Goal: Task Accomplishment & Management: Manage account settings

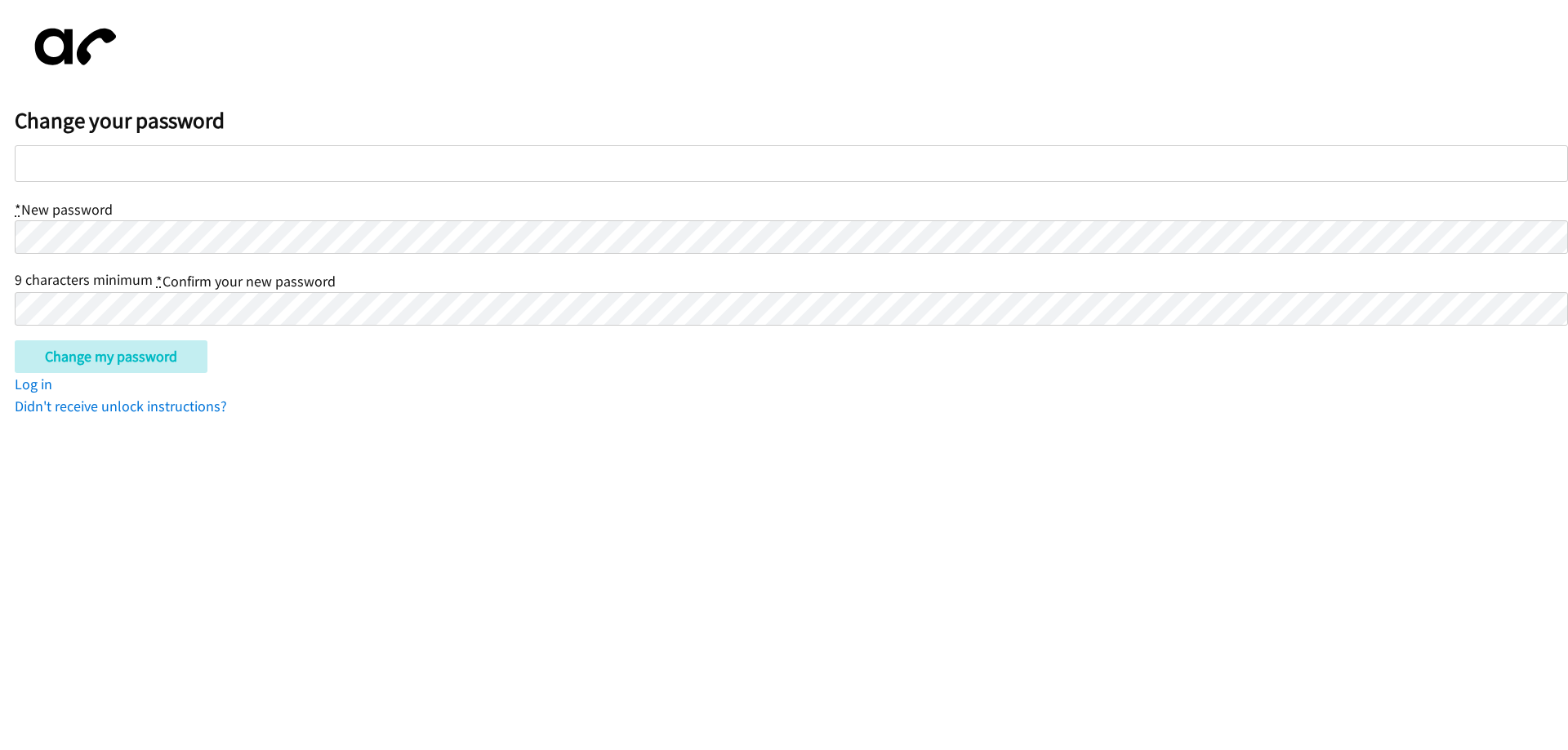
click at [30, 417] on html "Change your password * New password 9 characters minimum * Confirm your new pas…" at bounding box center [784, 208] width 1568 height 417
click at [111, 356] on input "Change my password" at bounding box center [111, 357] width 192 height 32
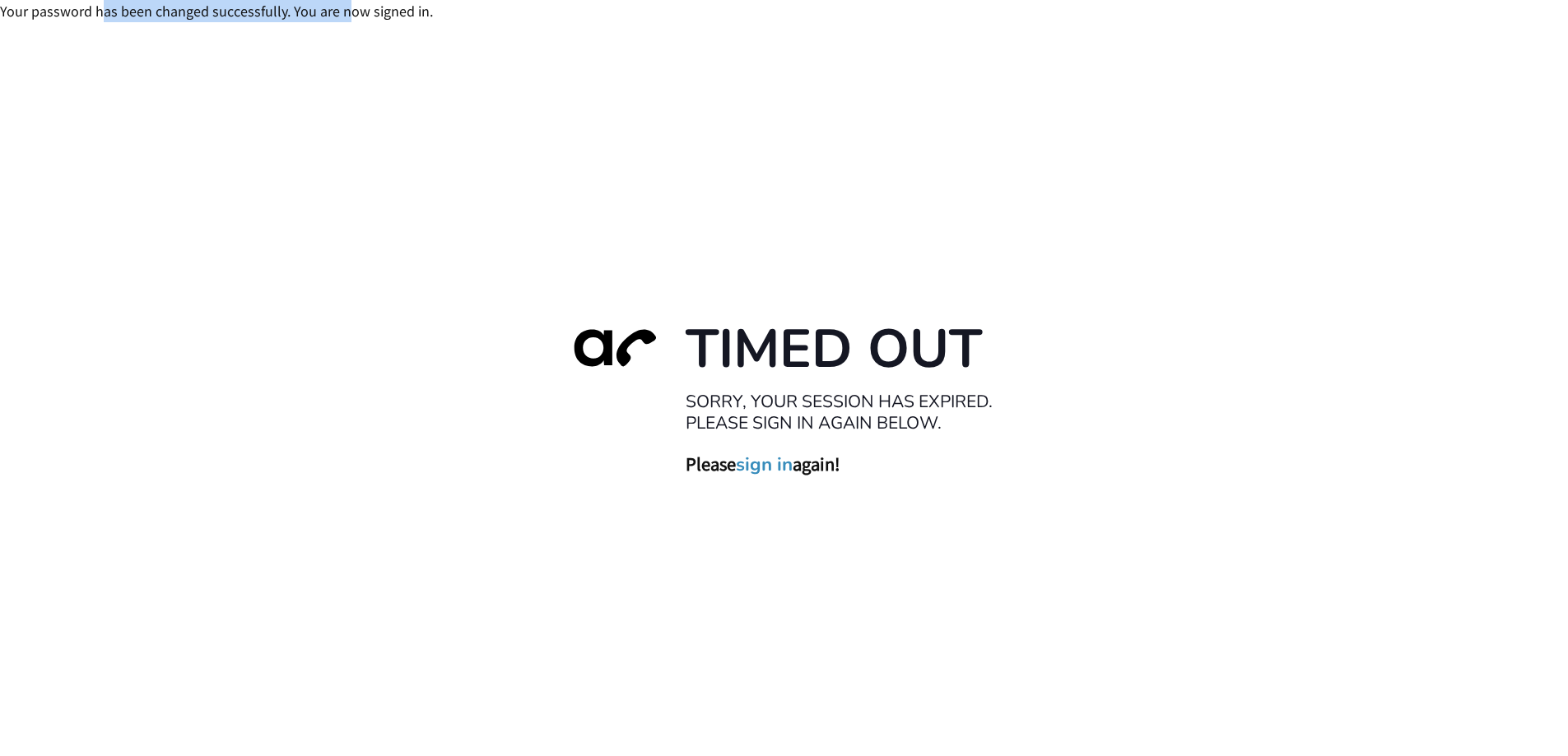
click at [347, 7] on div "Your password has been changed successfully. You are now signed in." at bounding box center [784, 11] width 1568 height 23
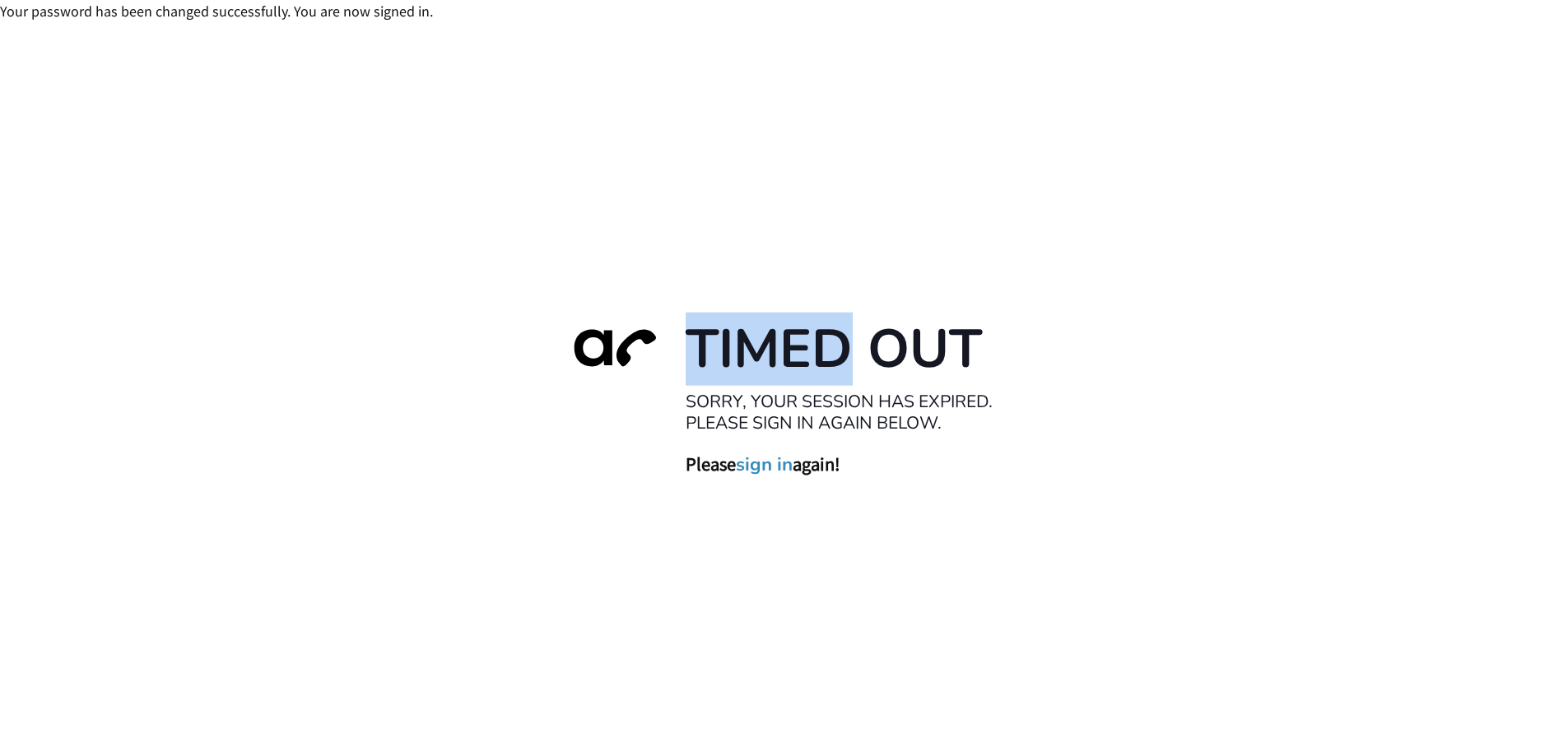
drag, startPoint x: 701, startPoint y: 346, endPoint x: 858, endPoint y: 348, distance: 157.0
click at [858, 348] on h1 "Timed Out" at bounding box center [850, 349] width 329 height 67
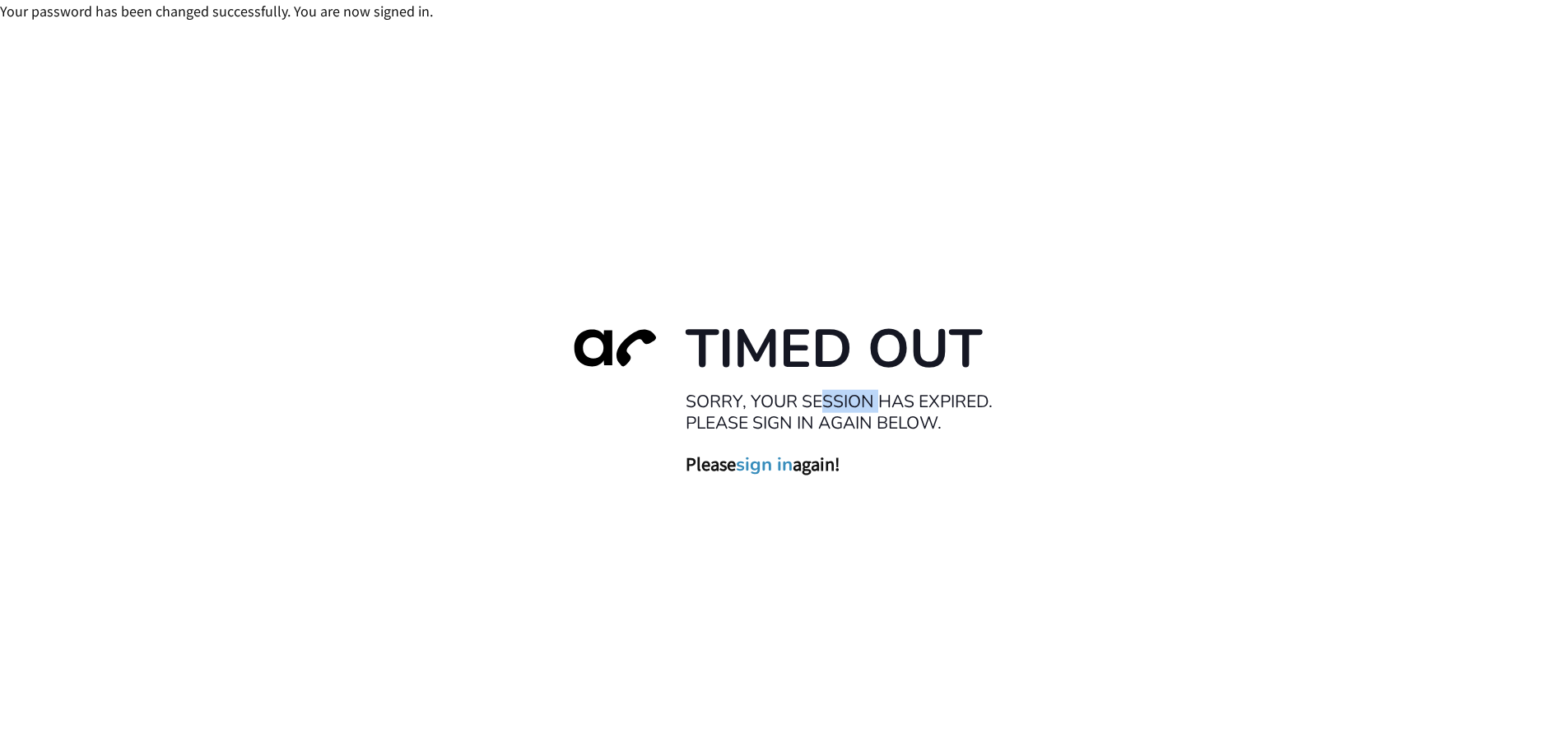
drag, startPoint x: 879, startPoint y: 412, endPoint x: 820, endPoint y: 397, distance: 60.9
click at [820, 397] on h2 "Sorry, your session has expired. Please sign in again below." at bounding box center [850, 412] width 329 height 43
click at [111, 191] on div "Timed Out Sorry, your session has expired. Please sign in again below. Please s…" at bounding box center [784, 400] width 1568 height 756
drag, startPoint x: 92, startPoint y: 11, endPoint x: 270, endPoint y: 12, distance: 178.0
click at [270, 12] on div "Your password has been changed successfully. You are now signed in." at bounding box center [784, 11] width 1568 height 23
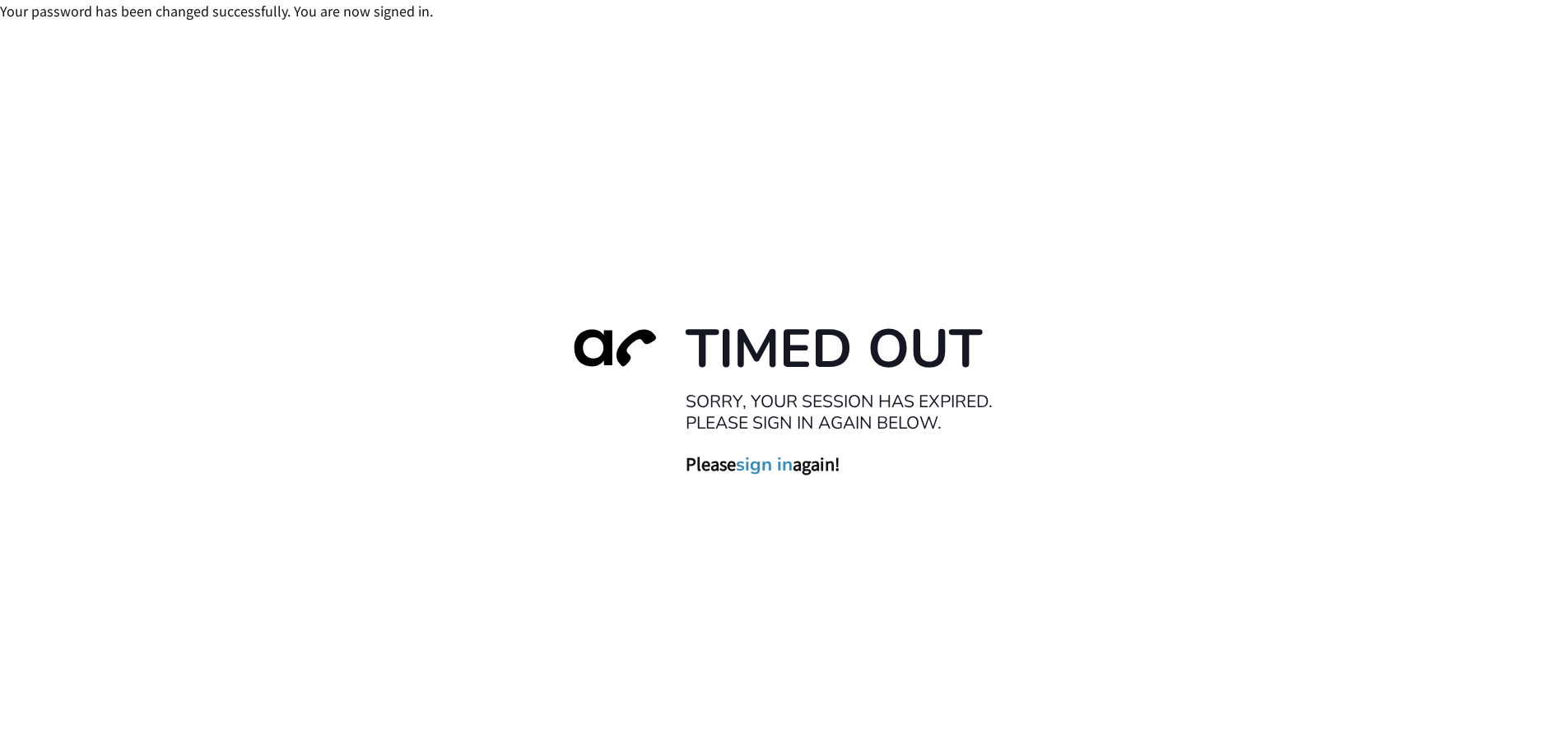
click at [382, 15] on div "Your password has been changed successfully. You are now signed in." at bounding box center [784, 11] width 1568 height 23
click at [750, 472] on link "sign in" at bounding box center [764, 464] width 57 height 23
